Goal: Information Seeking & Learning: Learn about a topic

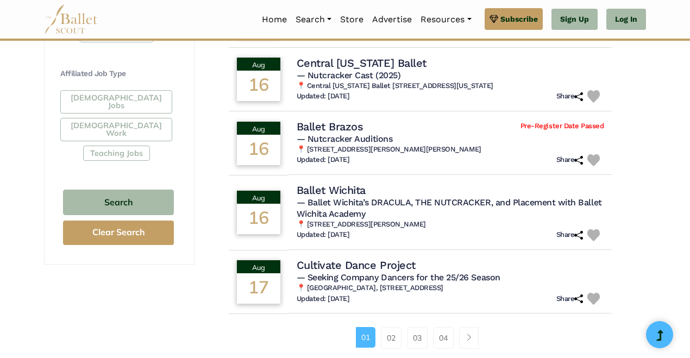
scroll to position [638, 0]
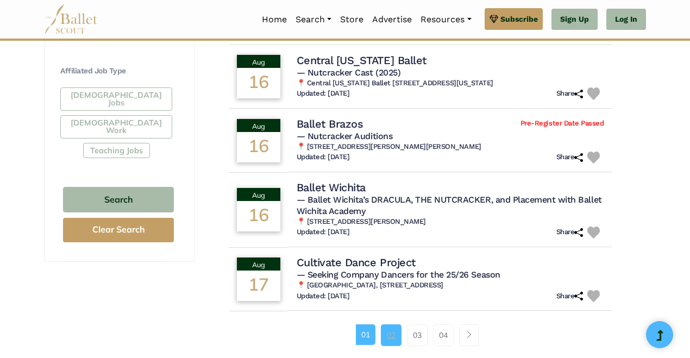
click at [388, 328] on link "02" at bounding box center [391, 336] width 21 height 22
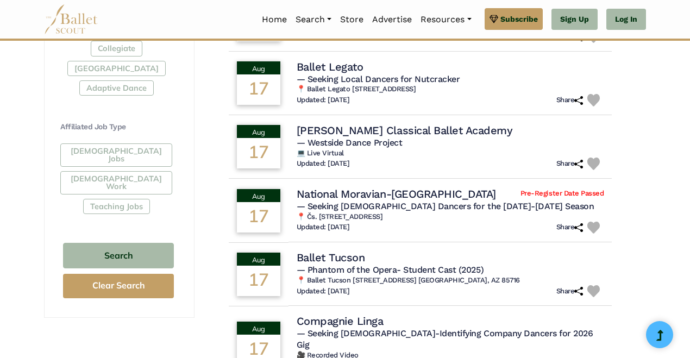
scroll to position [602, 0]
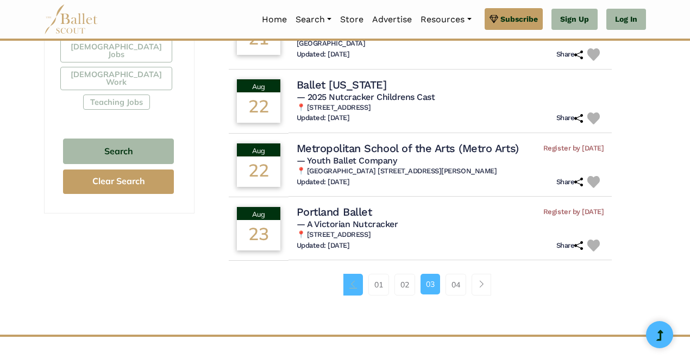
scroll to position [688, 0]
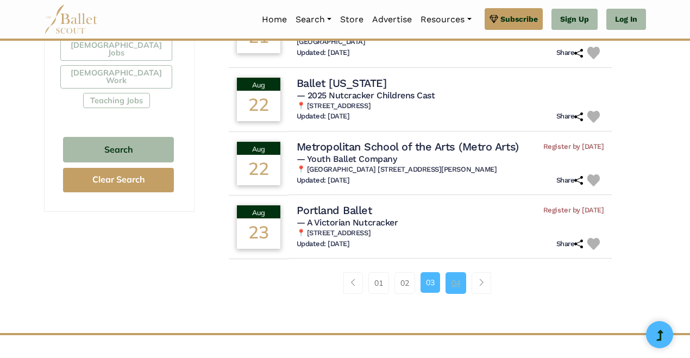
click at [460, 272] on link "04" at bounding box center [456, 283] width 21 height 22
click at [455, 272] on link "04" at bounding box center [456, 283] width 21 height 22
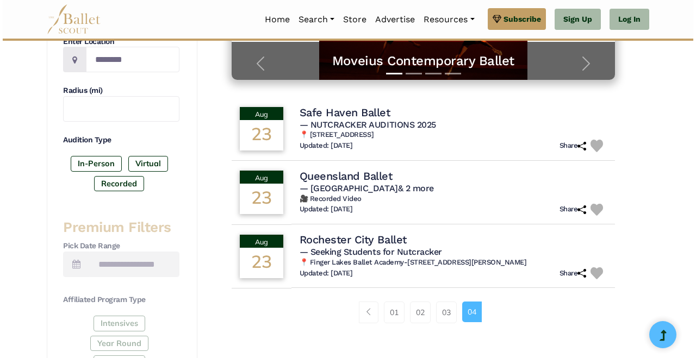
scroll to position [267, 0]
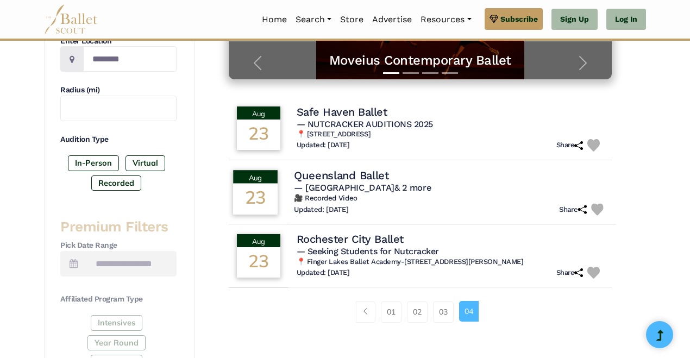
click at [343, 175] on h4 "Queensland Ballet" at bounding box center [341, 175] width 95 height 15
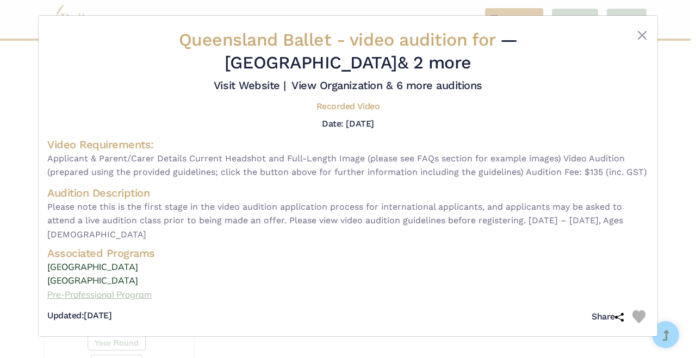
scroll to position [4, 0]
click at [74, 288] on link "[GEOGRAPHIC_DATA]" at bounding box center [347, 281] width 601 height 14
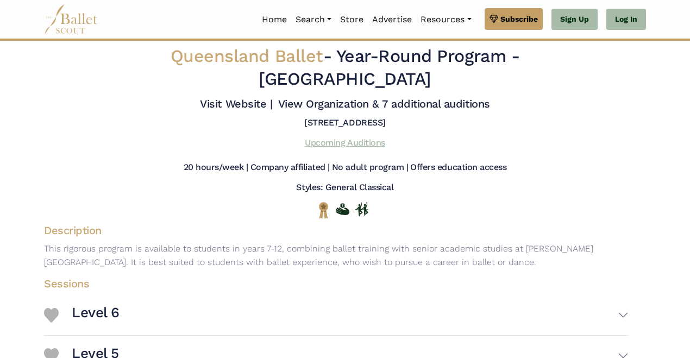
click at [351, 138] on link "Upcoming Auditions" at bounding box center [345, 143] width 80 height 10
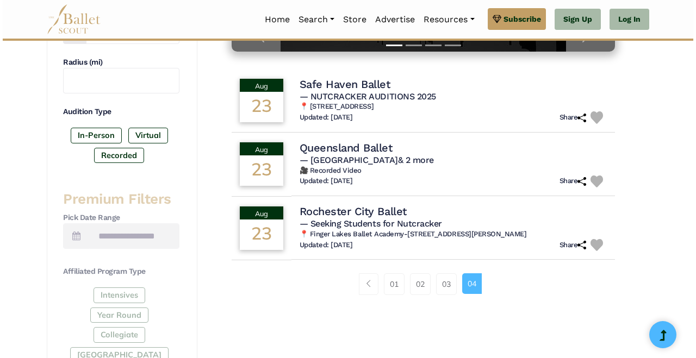
scroll to position [295, 0]
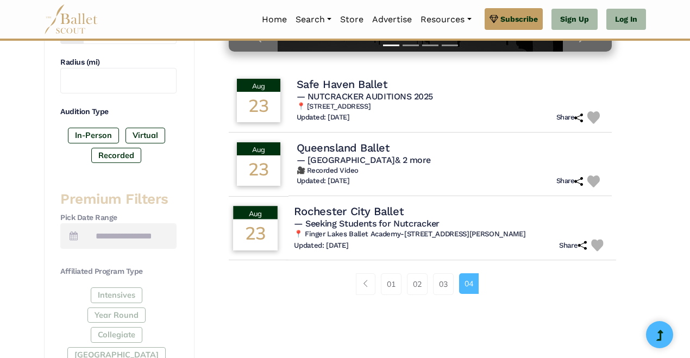
click at [351, 214] on h4 "Rochester City Ballet" at bounding box center [348, 211] width 109 height 15
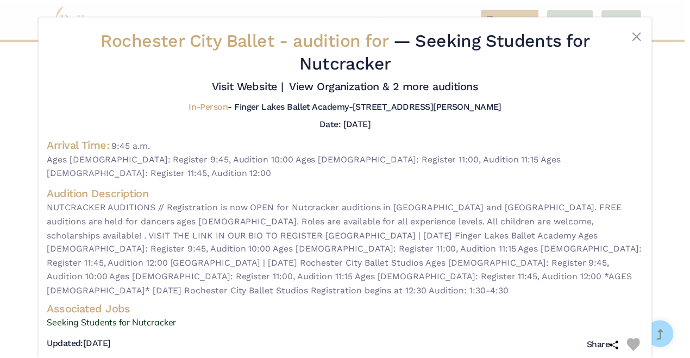
scroll to position [0, 0]
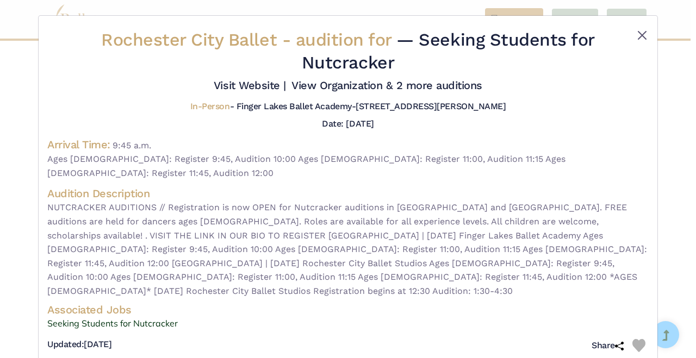
click at [637, 39] on button "Close" at bounding box center [642, 35] width 13 height 13
